Goal: Task Accomplishment & Management: Complete application form

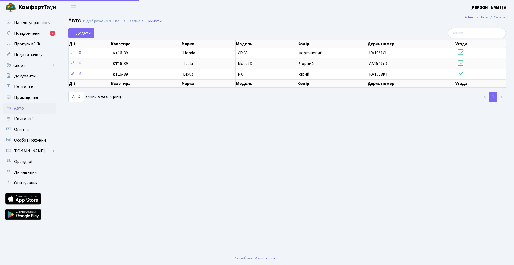
select select "25"
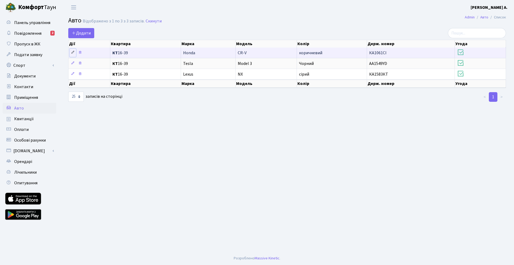
click at [73, 52] on icon at bounding box center [73, 53] width 4 height 4
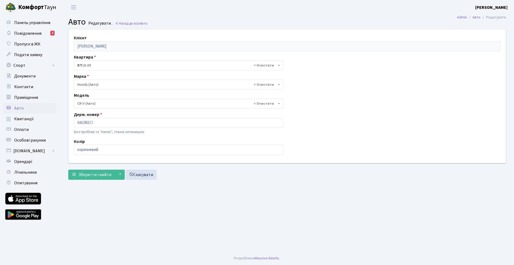
select select "910"
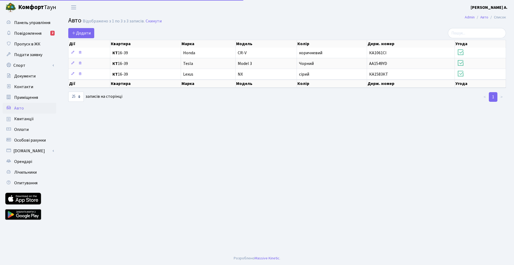
select select "25"
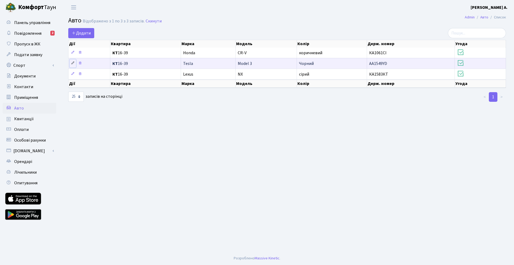
click at [74, 60] on link at bounding box center [73, 63] width 6 height 8
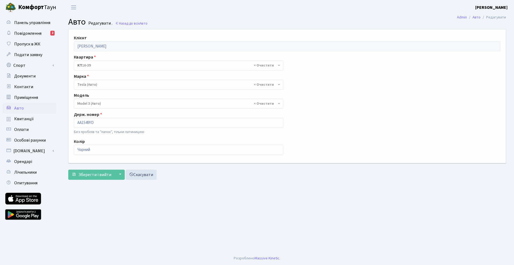
select select "4305"
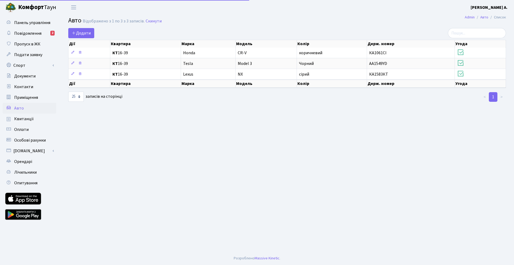
select select "25"
click at [45, 33] on link "Повідомлення 2" at bounding box center [30, 33] width 54 height 11
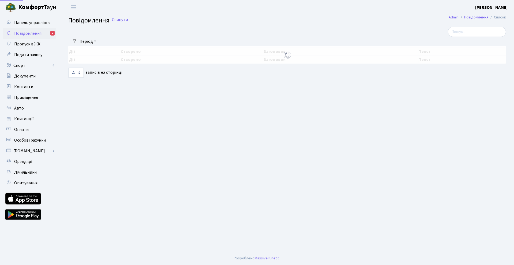
select select "25"
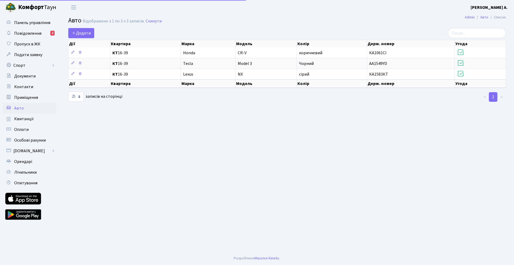
select select "25"
click at [69, 32] on link "Додати" at bounding box center [81, 33] width 26 height 10
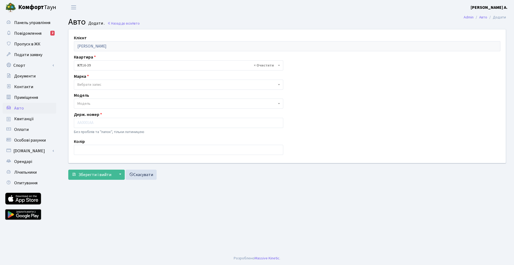
click at [98, 84] on span "Вибрати запис" at bounding box center [89, 84] width 24 height 5
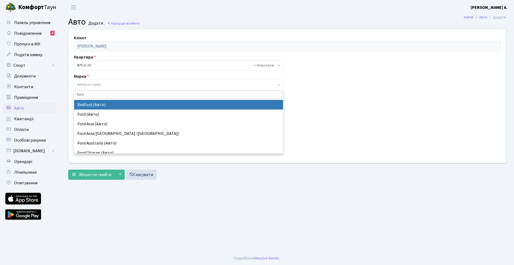
type input "ford"
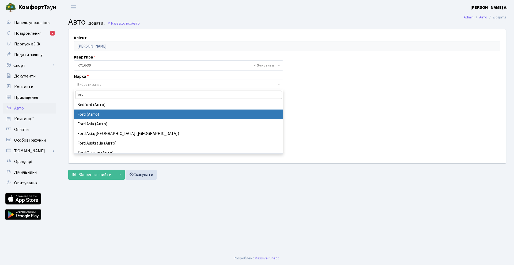
select select "48"
select select
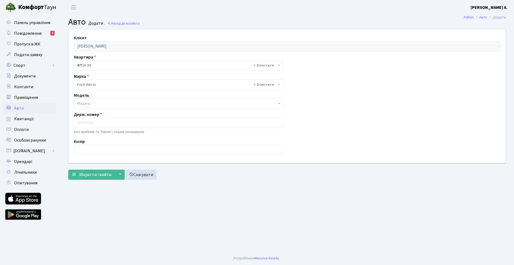
click at [101, 104] on span "Модель" at bounding box center [176, 103] width 199 height 5
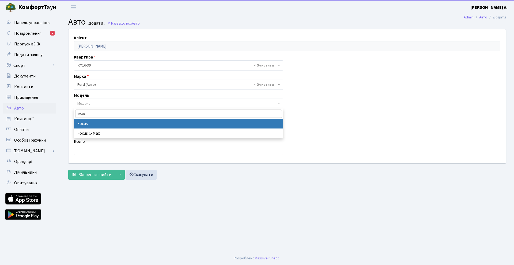
type input "focus"
select select "781"
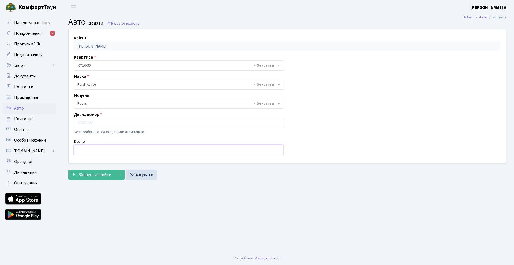
click at [92, 147] on input "text" at bounding box center [178, 150] width 209 height 10
type input "C"
type input "Синій"
click at [137, 123] on input "text" at bounding box center [178, 123] width 209 height 10
type input "ф"
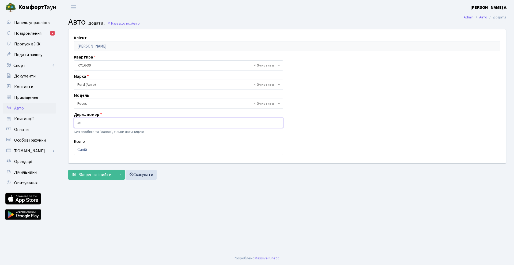
type input "a"
type input "AE6461PO"
click at [99, 174] on span "Зберегти і вийти" at bounding box center [94, 175] width 33 height 6
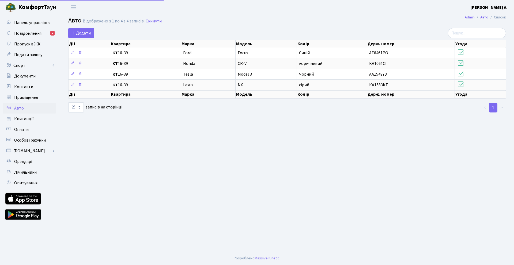
select select "25"
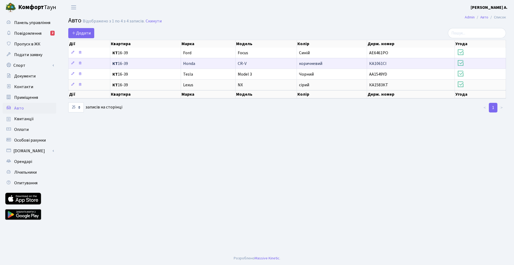
click at [460, 62] on icon at bounding box center [460, 62] width 7 height 7
click at [202, 60] on td "Honda" at bounding box center [208, 63] width 55 height 11
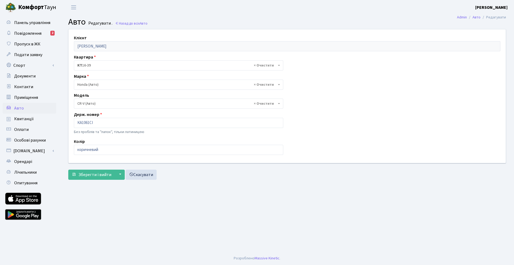
select select "910"
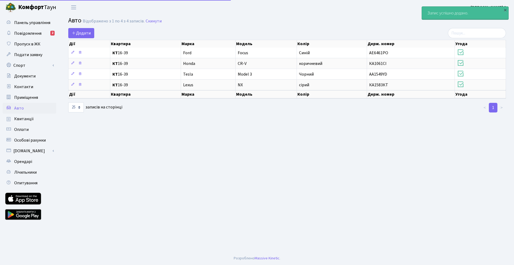
select select "25"
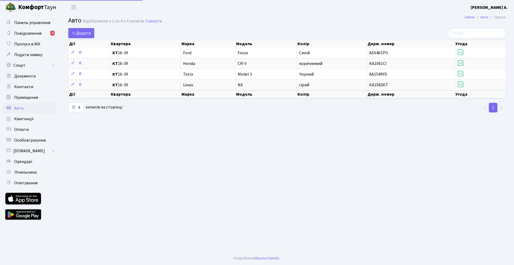
select select "25"
